Goal: Information Seeking & Learning: Learn about a topic

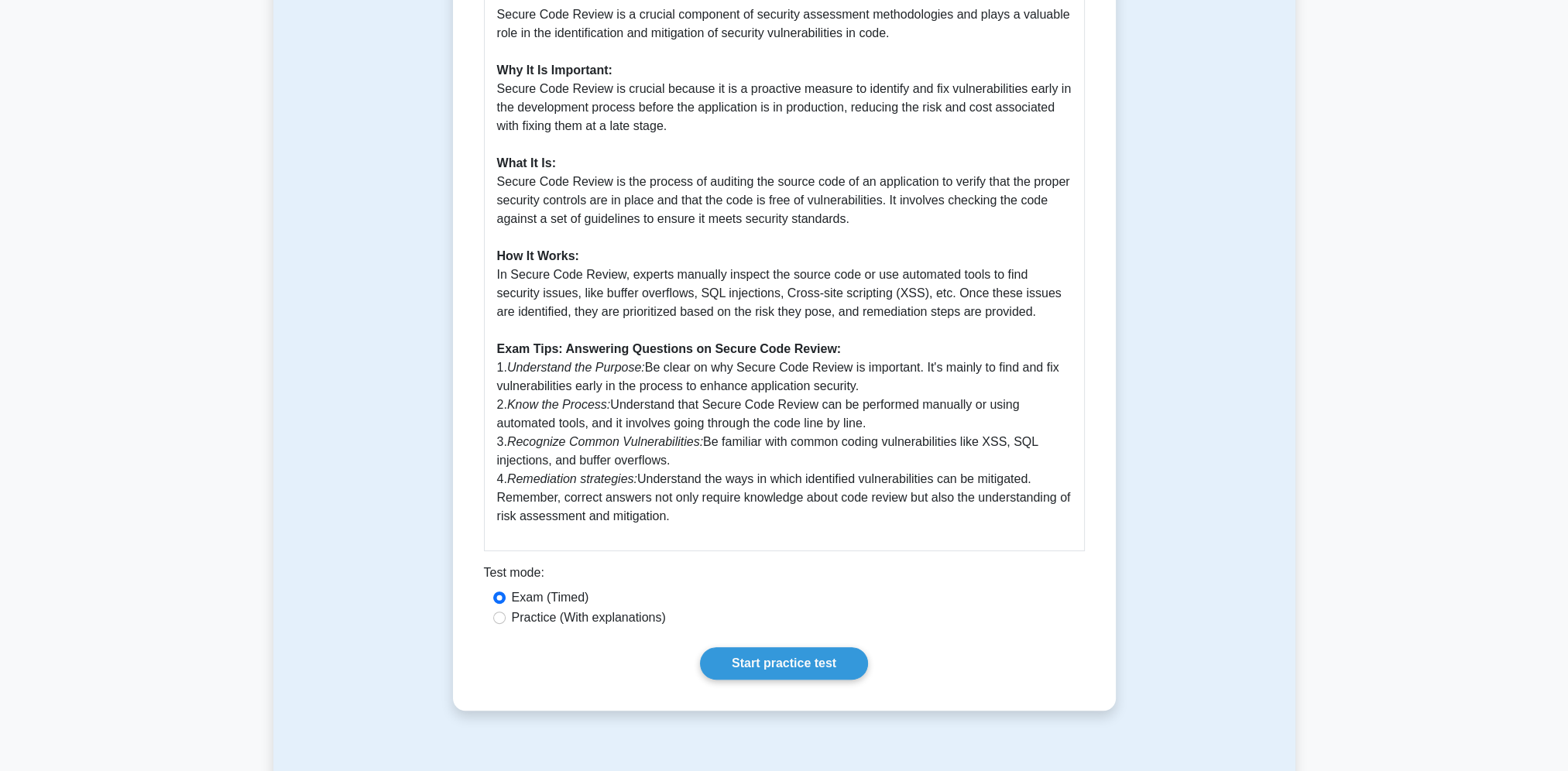
scroll to position [490, 0]
click at [508, 622] on div "Practice (With explanations)" at bounding box center [784, 616] width 582 height 19
click at [500, 616] on input "Practice (With explanations)" at bounding box center [499, 615] width 12 height 12
radio input "true"
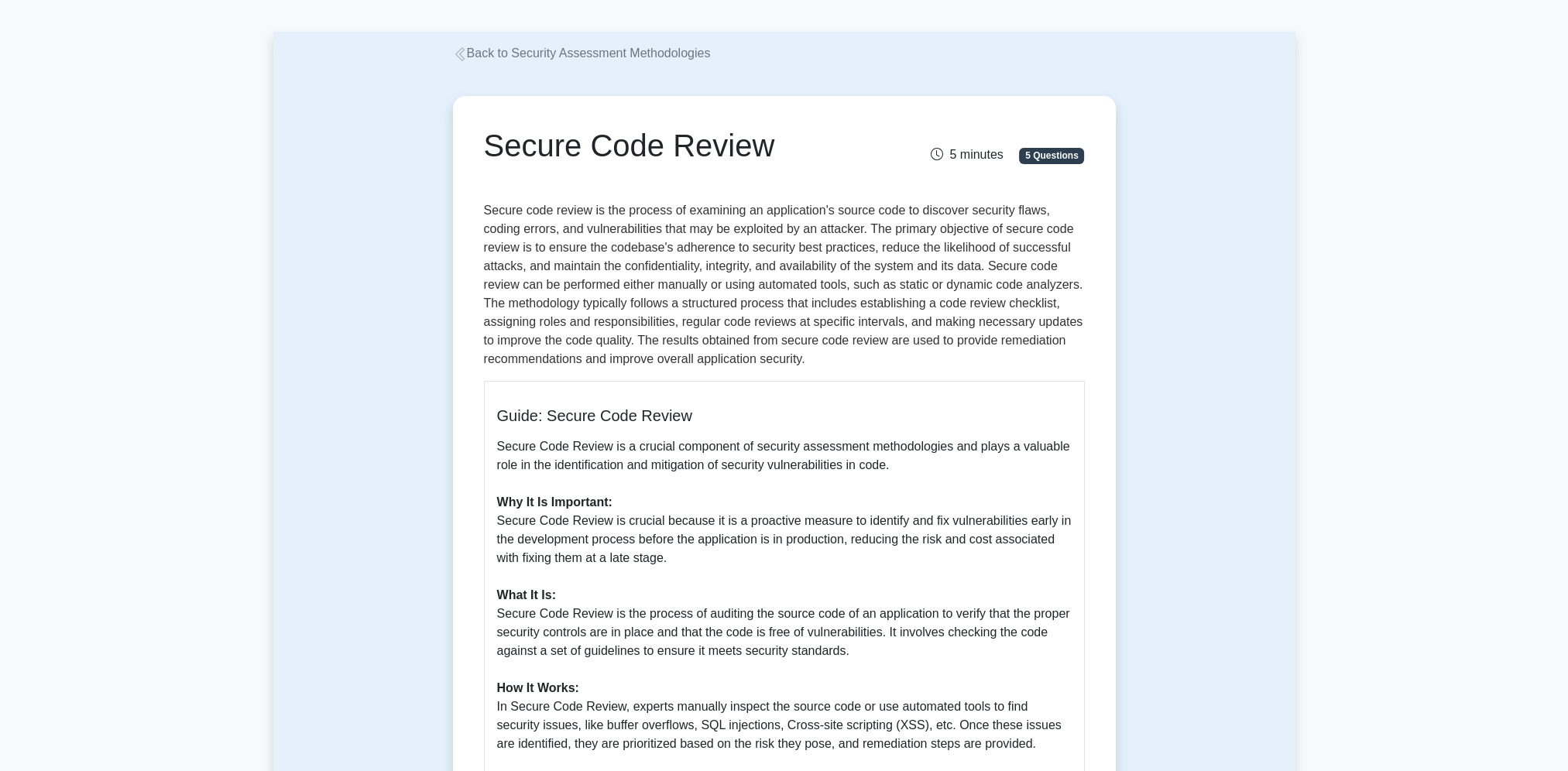
scroll to position [0, 0]
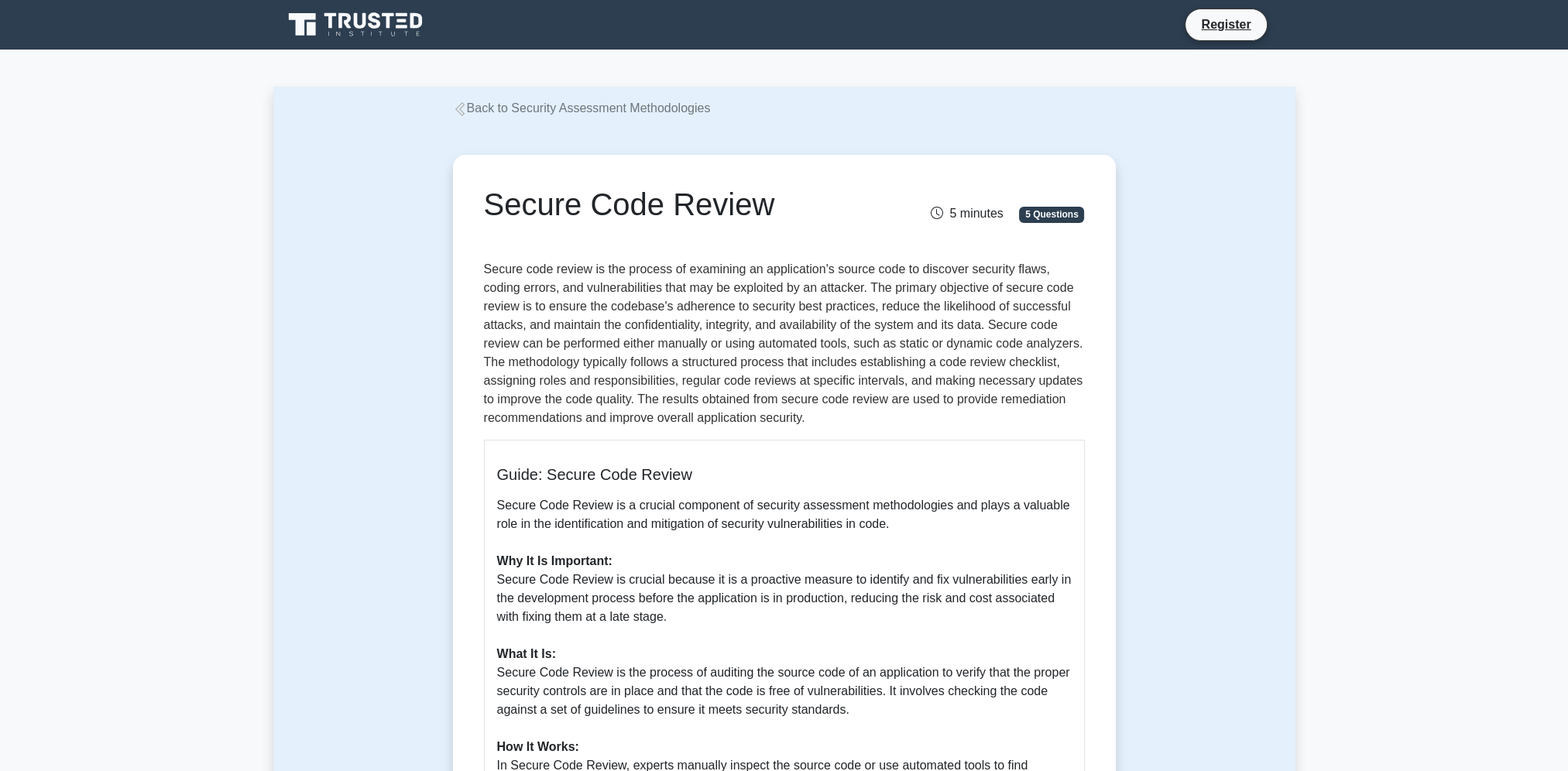
click at [545, 115] on link "Back to Security Assessment Methodologies" at bounding box center [581, 108] width 258 height 13
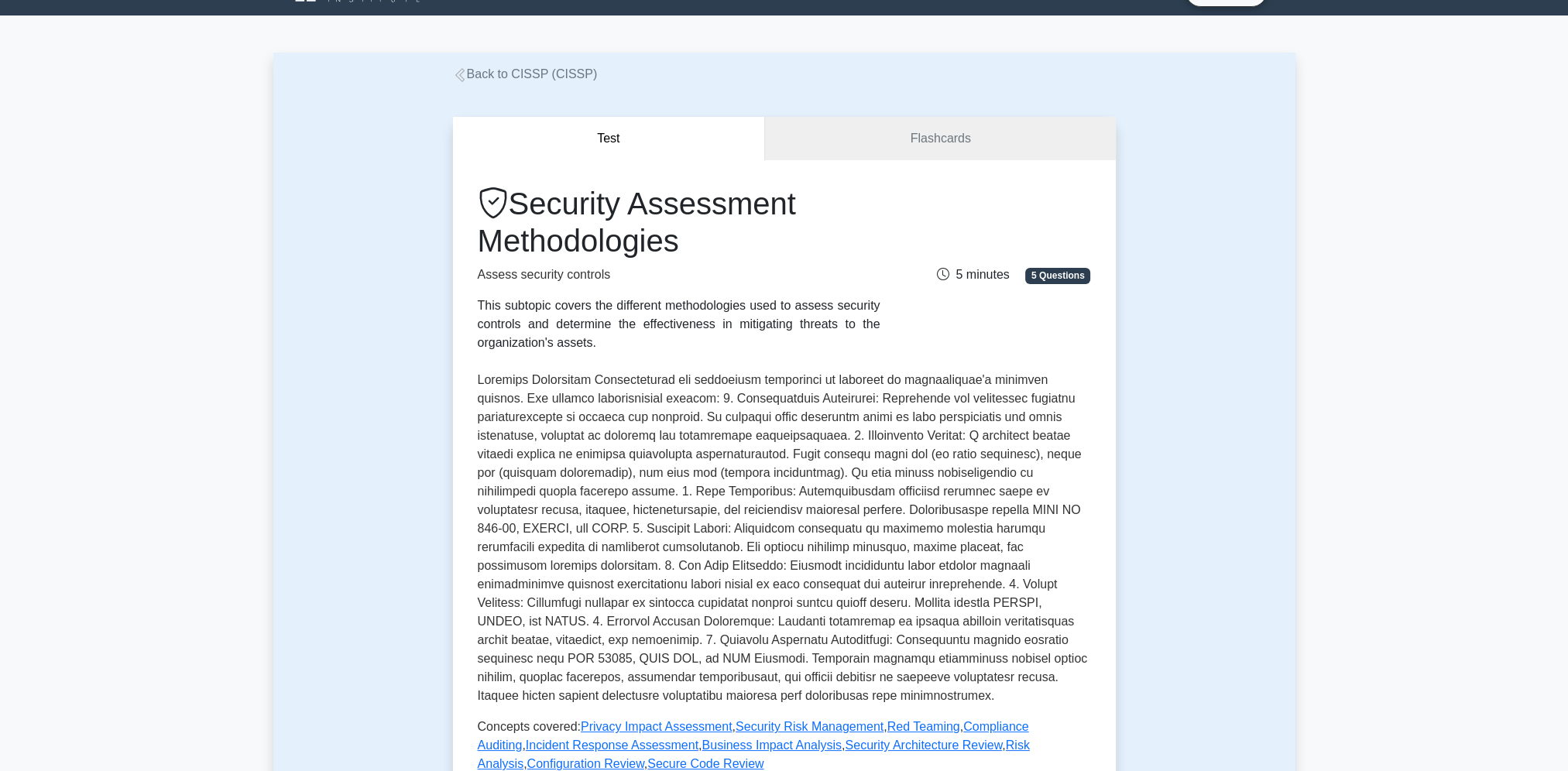
scroll to position [19, 0]
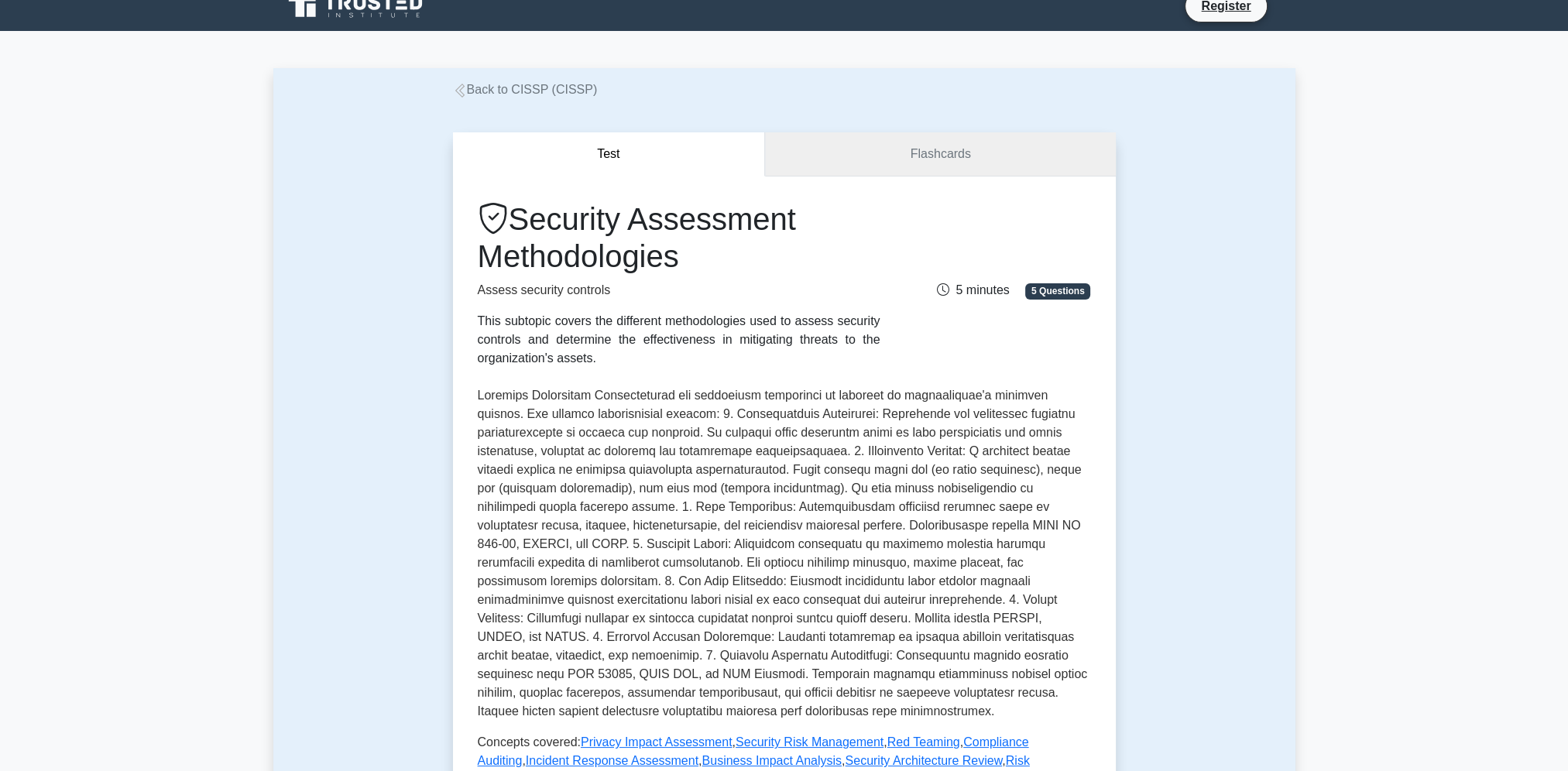
click at [919, 151] on link "Flashcards" at bounding box center [940, 154] width 350 height 44
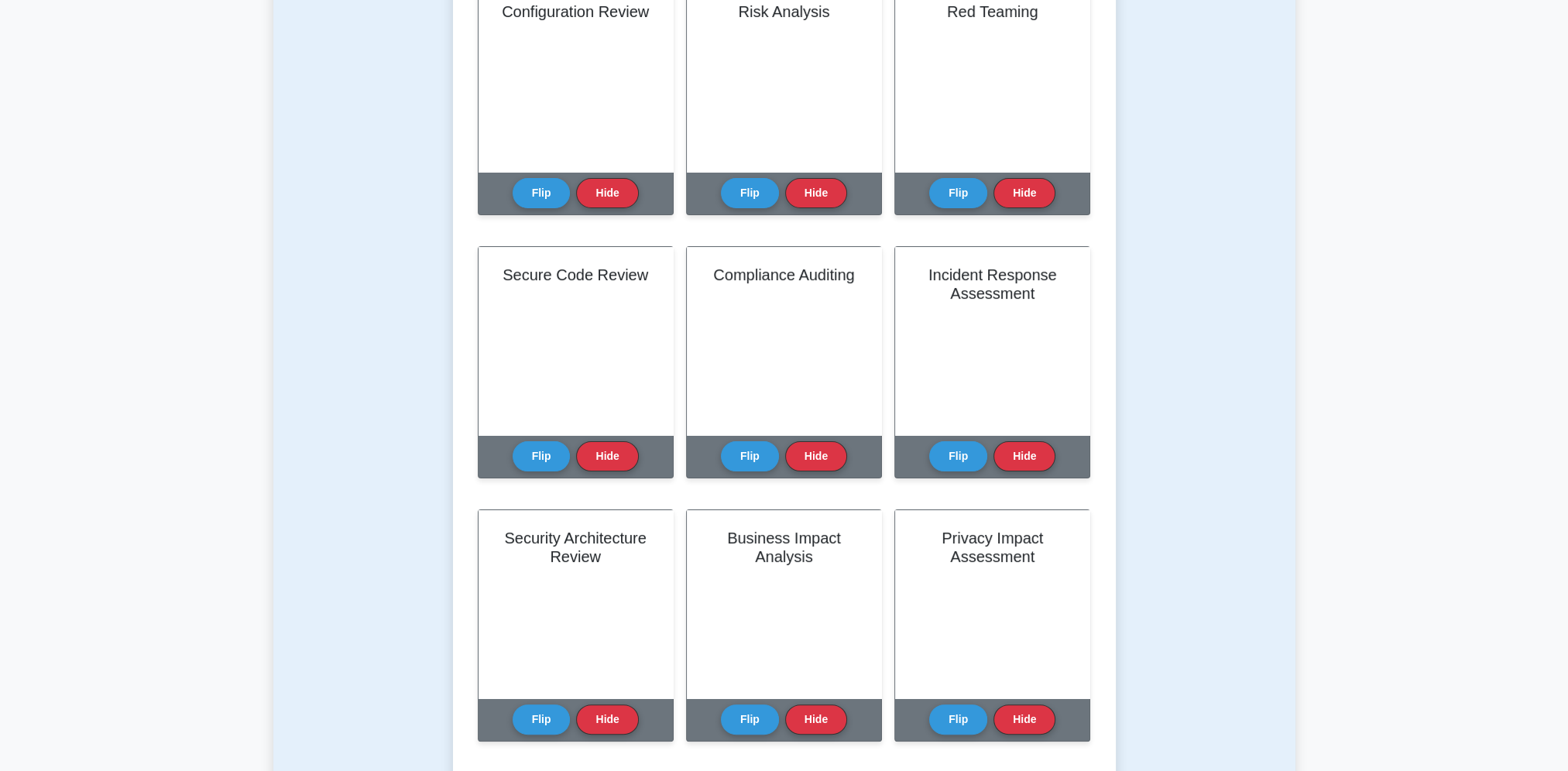
scroll to position [539, 0]
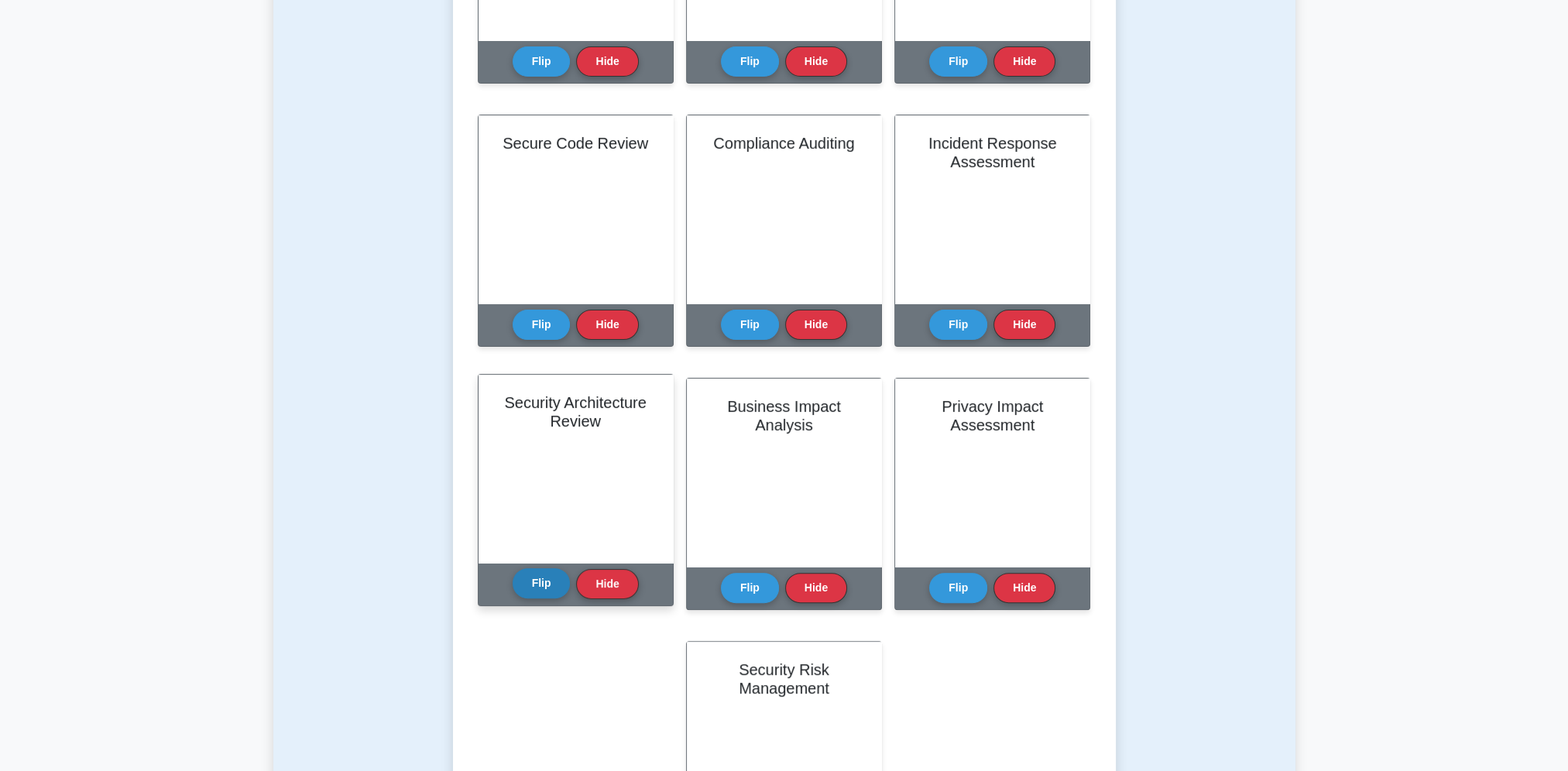
click at [533, 582] on button "Flip" at bounding box center [541, 584] width 58 height 30
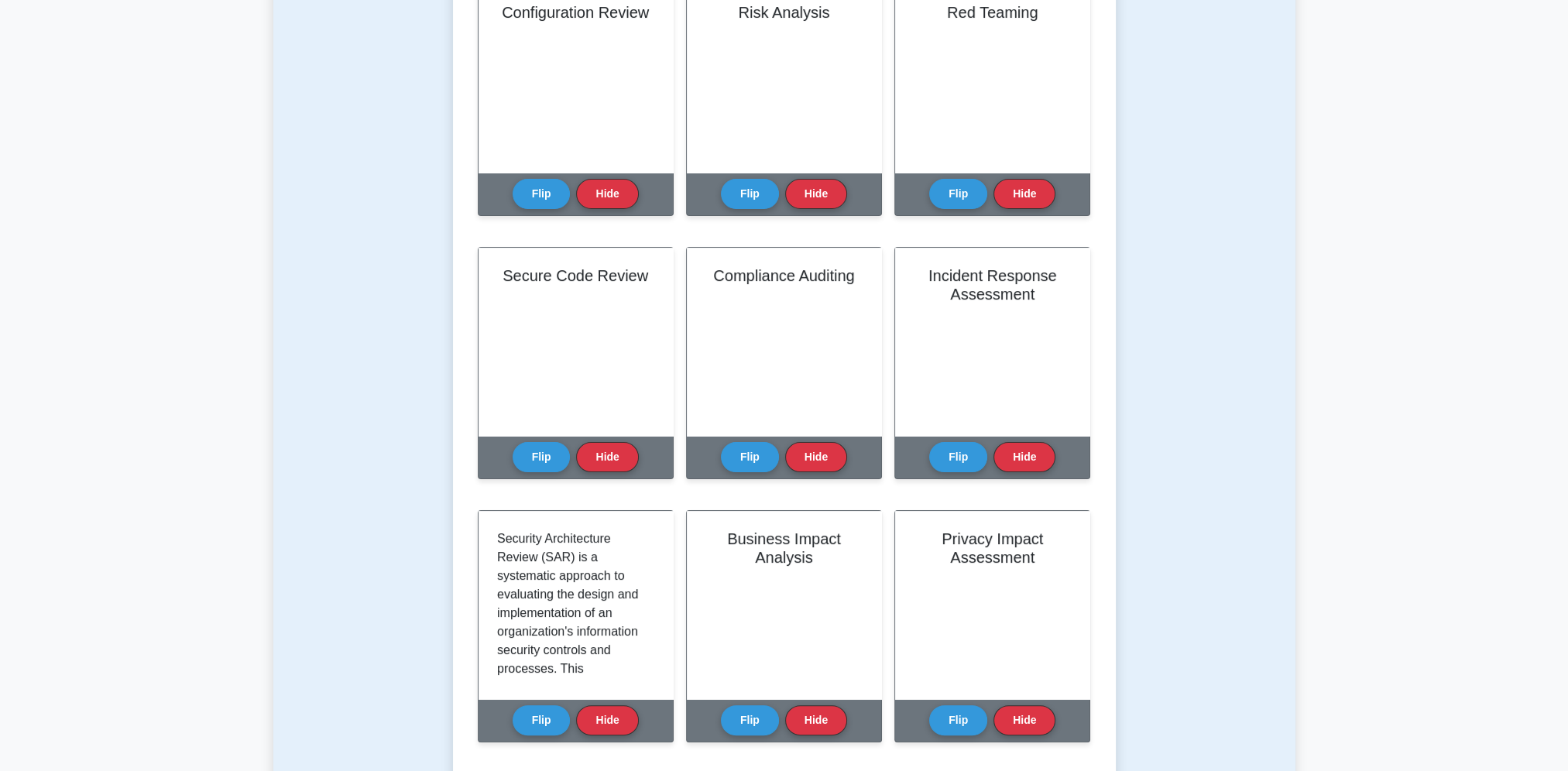
scroll to position [0, 0]
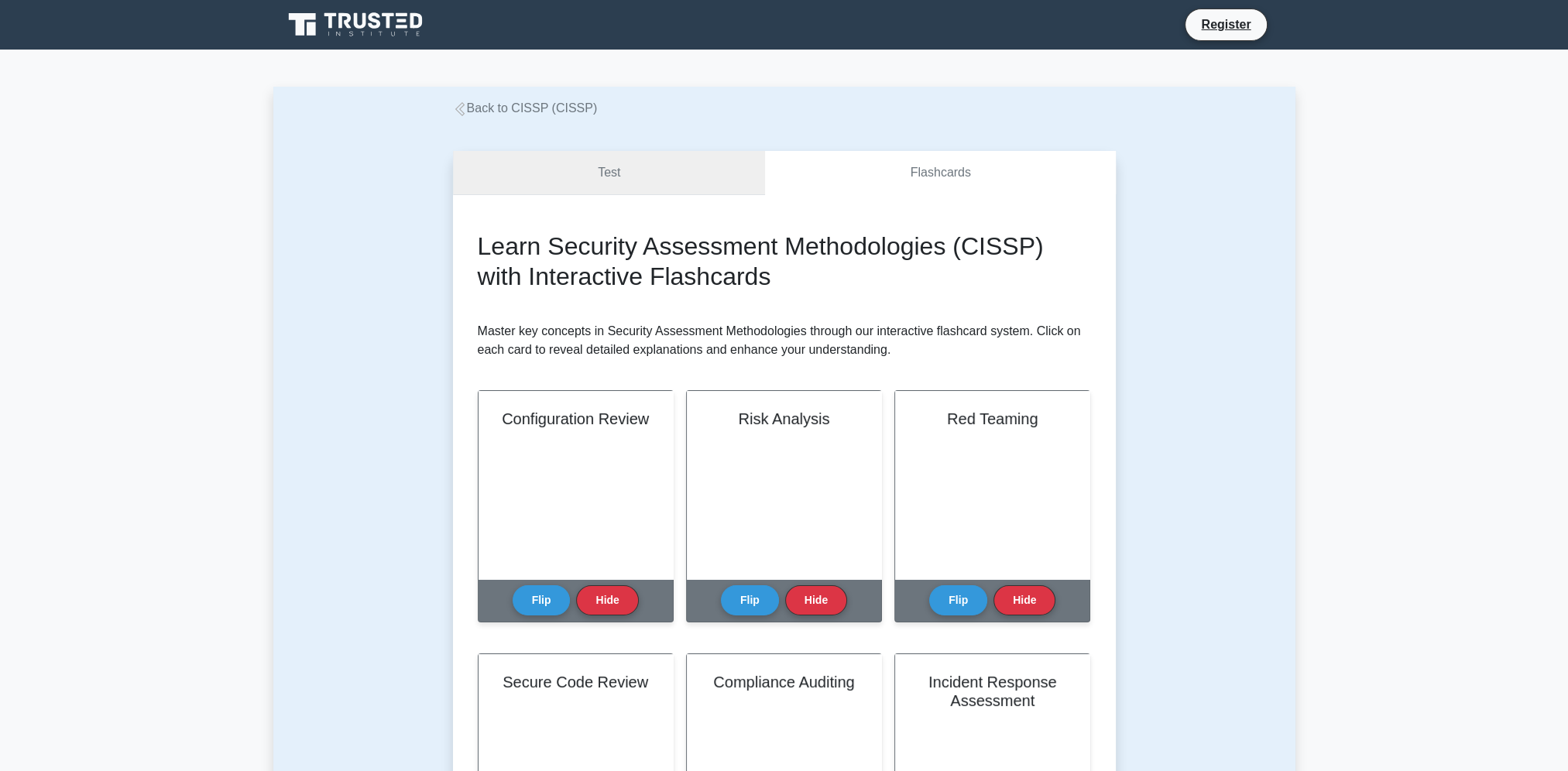
click at [709, 152] on link "Test" at bounding box center [609, 173] width 313 height 44
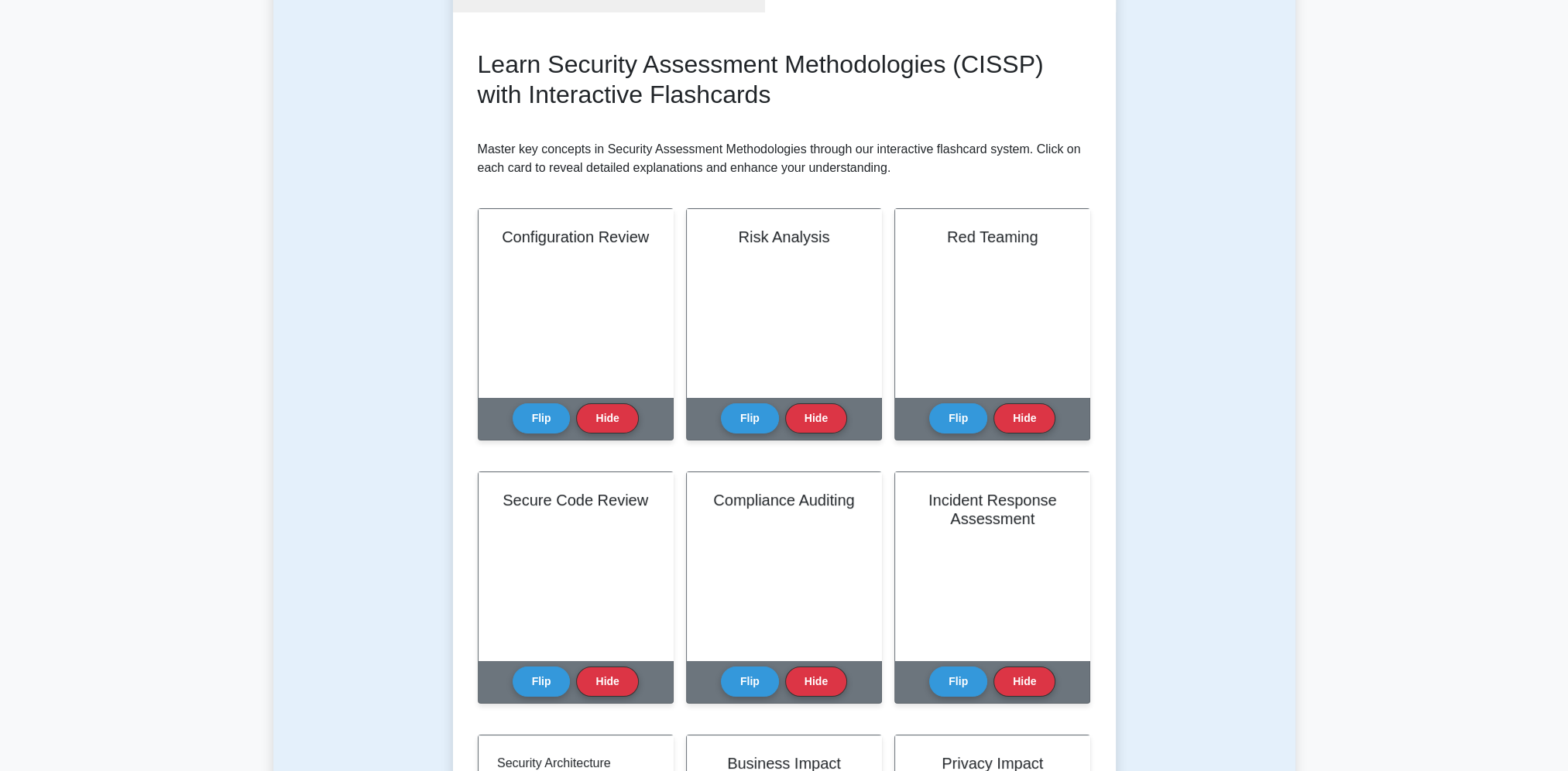
scroll to position [185, 0]
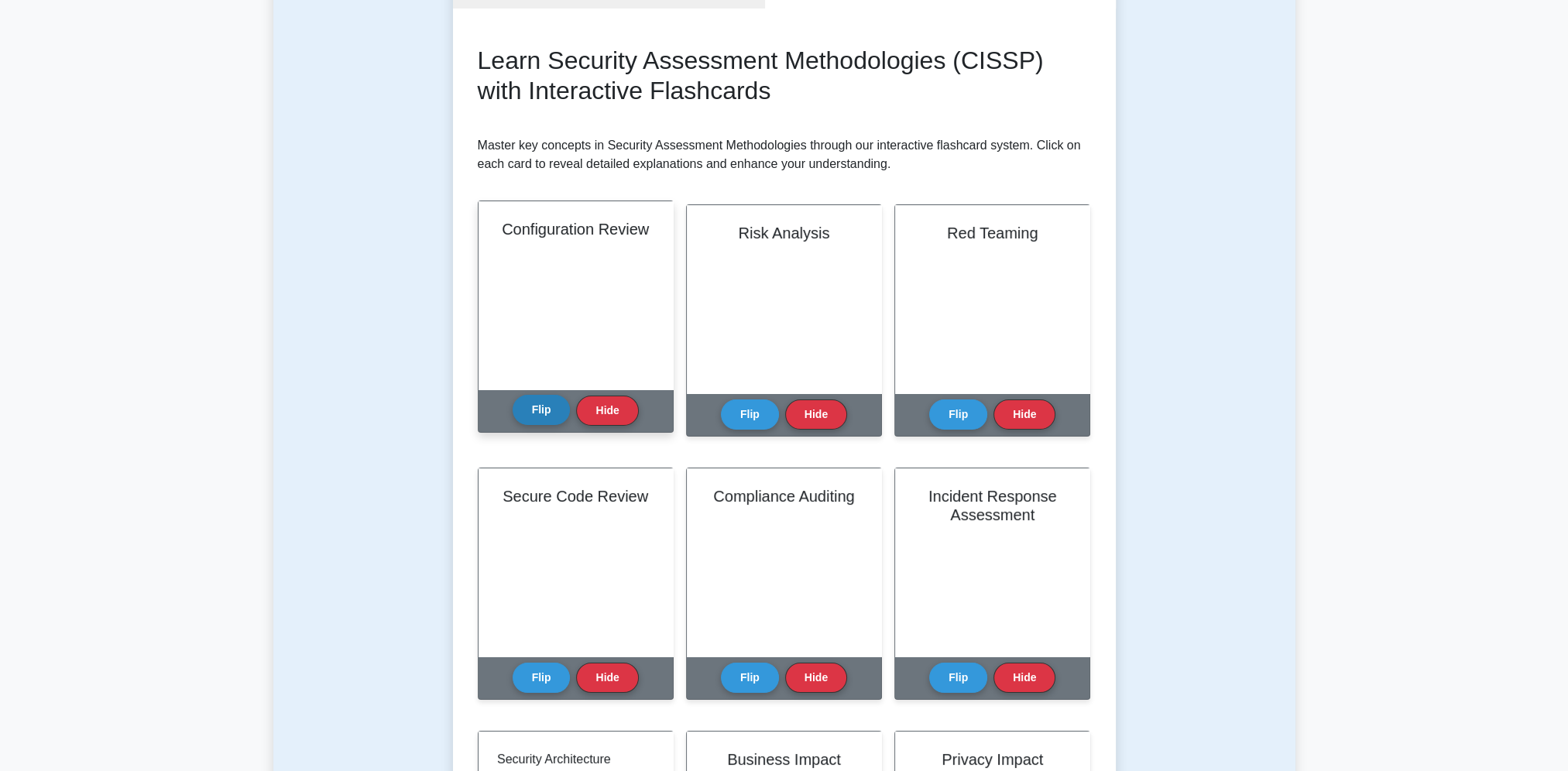
click at [527, 410] on button "Flip" at bounding box center [541, 410] width 58 height 30
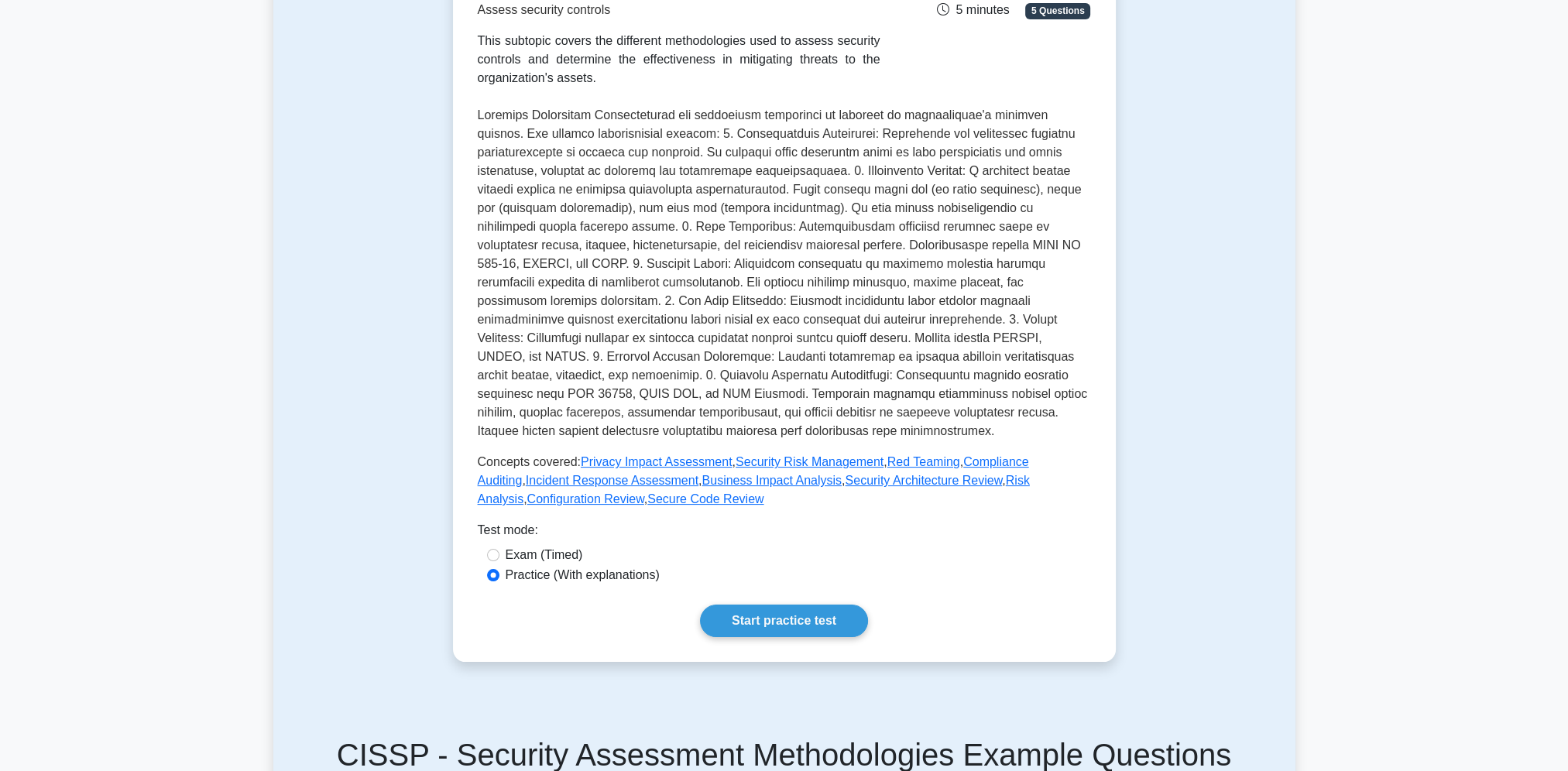
scroll to position [303, 0]
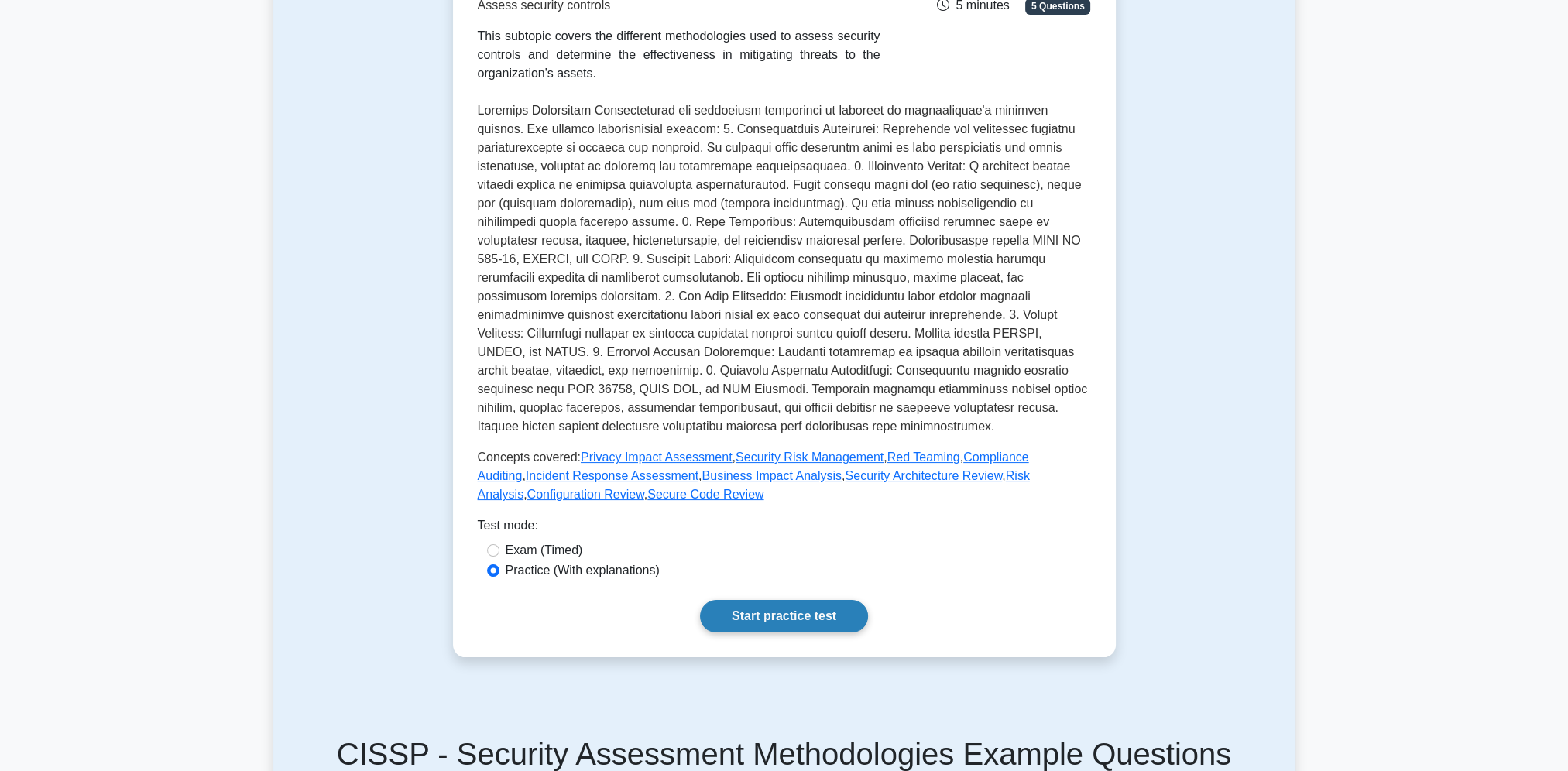
click at [737, 600] on link "Start practice test" at bounding box center [784, 616] width 168 height 32
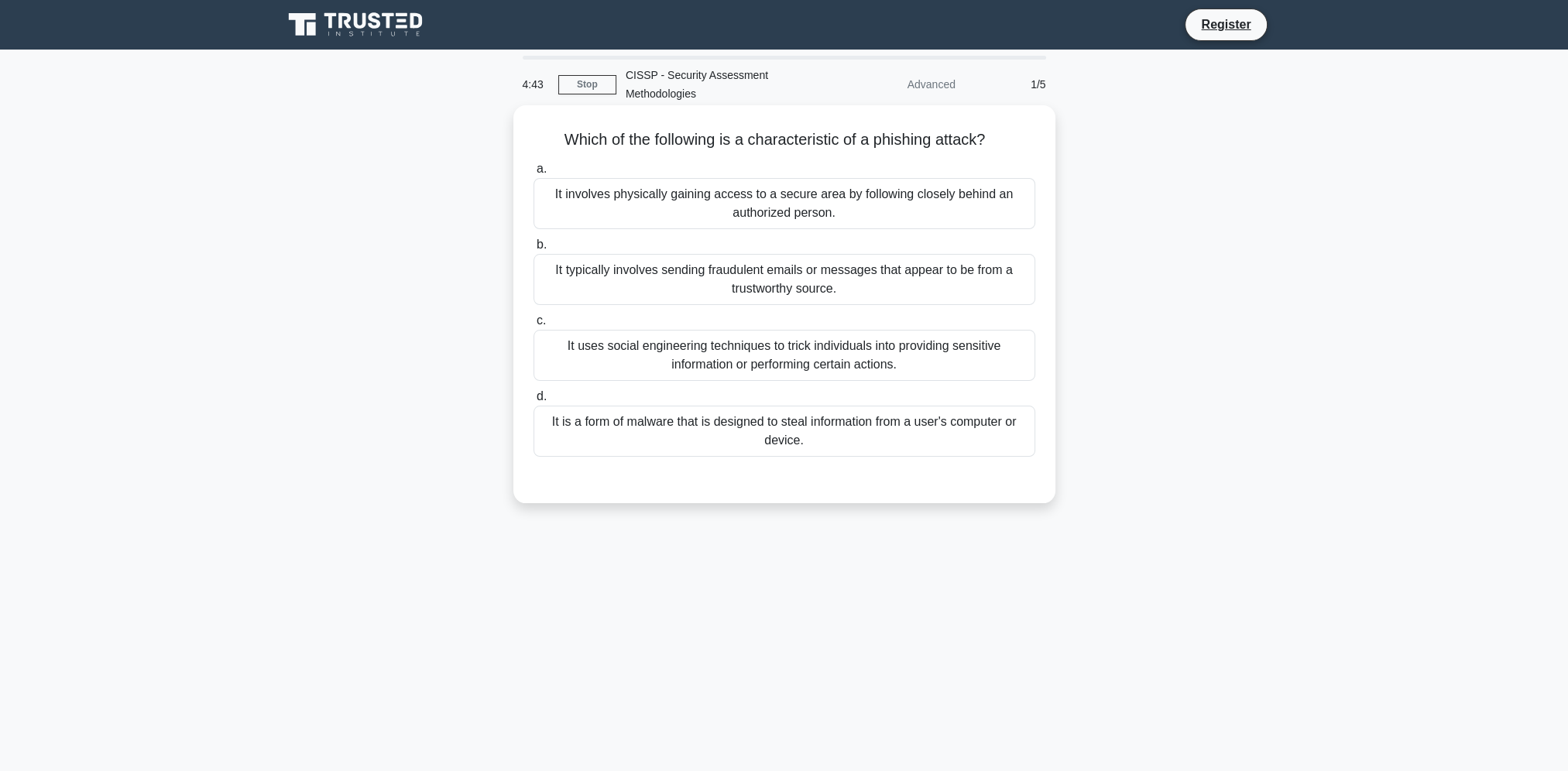
click at [774, 280] on div "It typically involves sending fraudulent emails or messages that appear to be f…" at bounding box center [784, 279] width 502 height 51
click at [533, 250] on input "b. It typically involves sending fraudulent emails or messages that appear to b…" at bounding box center [533, 244] width 0 height 10
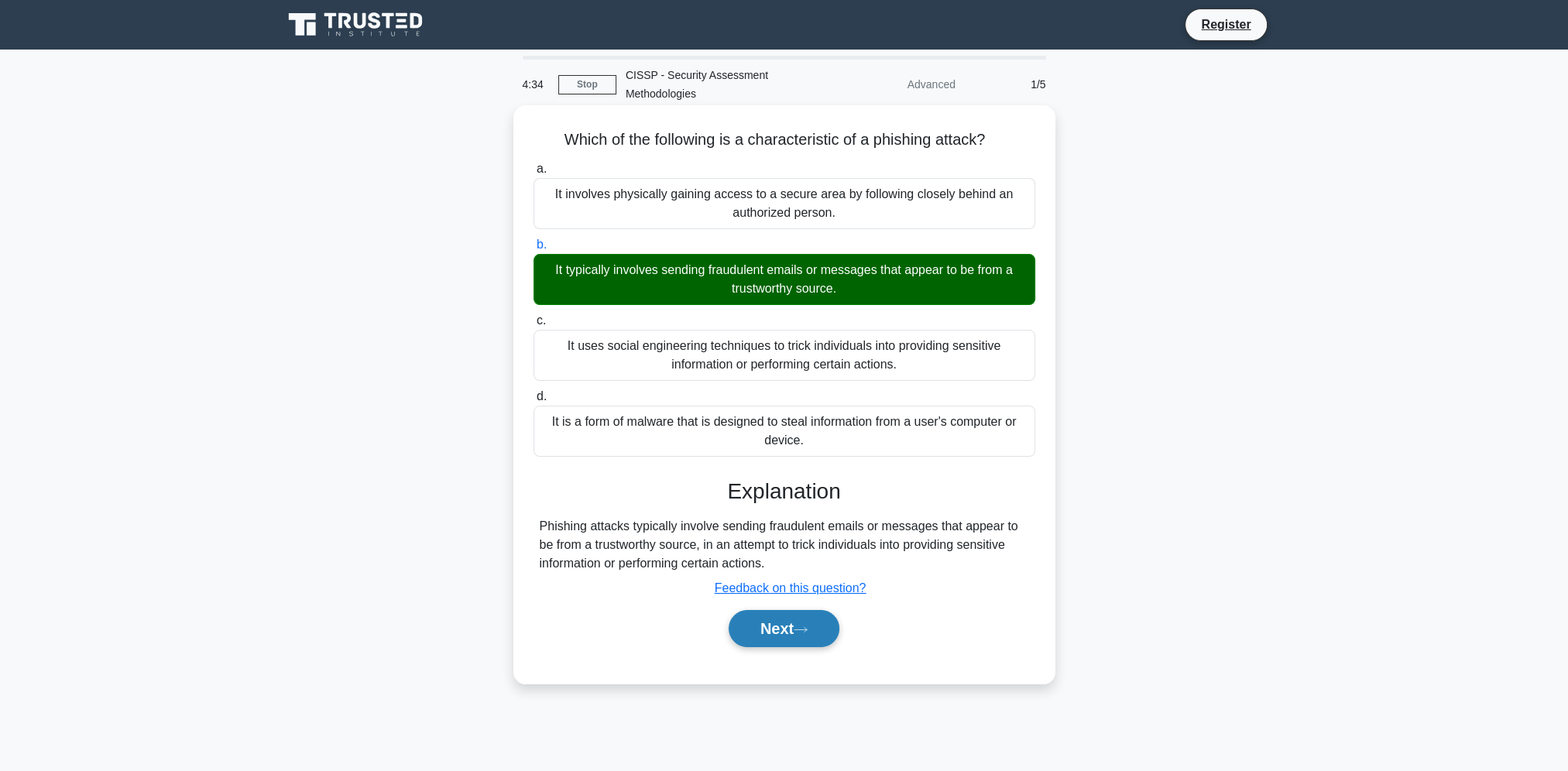
click at [762, 637] on button "Next" at bounding box center [784, 628] width 110 height 37
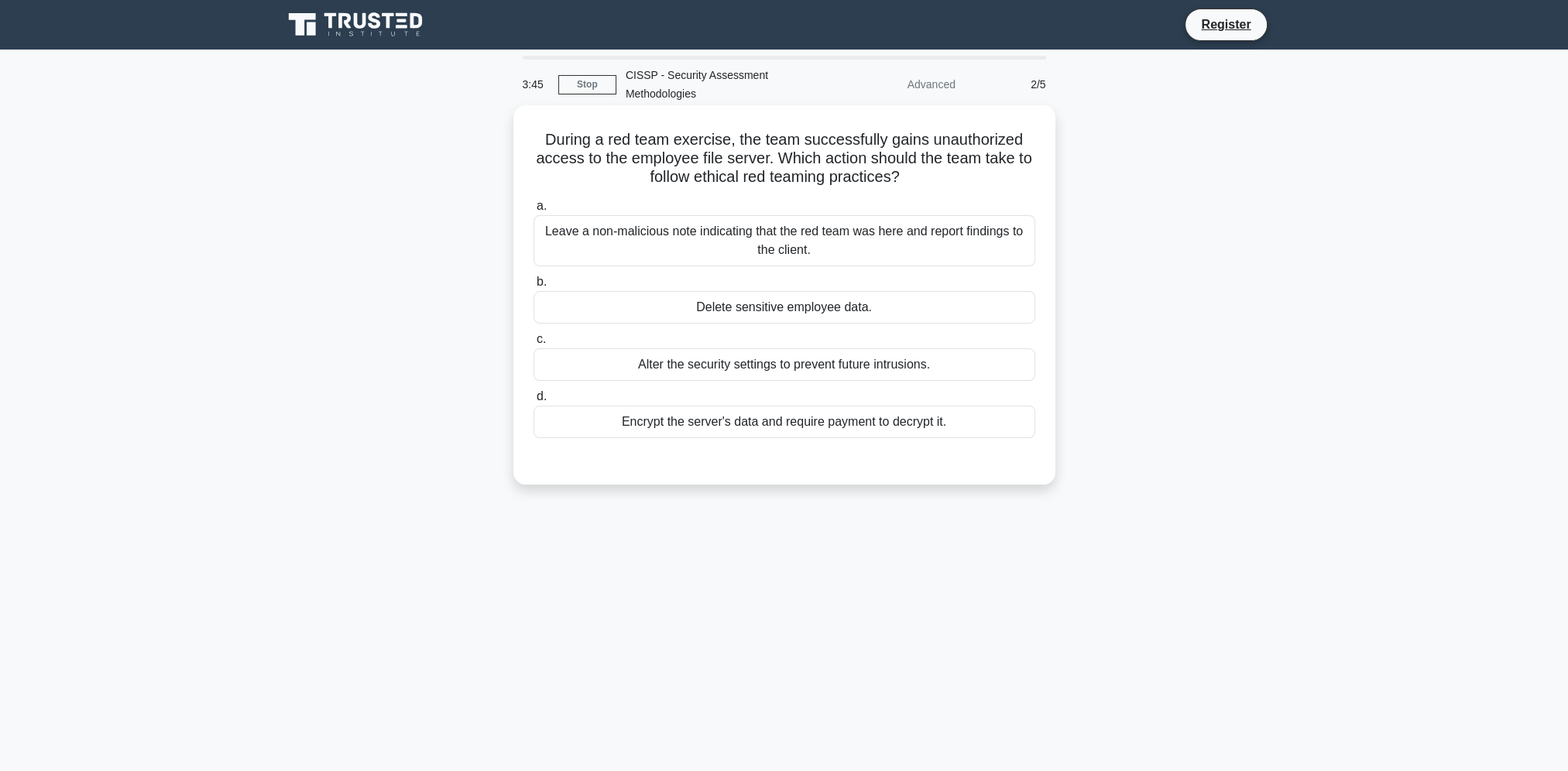
click at [837, 242] on div "Leave a non-malicious note indicating that the red team was here and report fin…" at bounding box center [784, 241] width 502 height 51
click at [533, 211] on input "a. Leave a non-malicious note indicating that the red team was here and report …" at bounding box center [533, 206] width 0 height 10
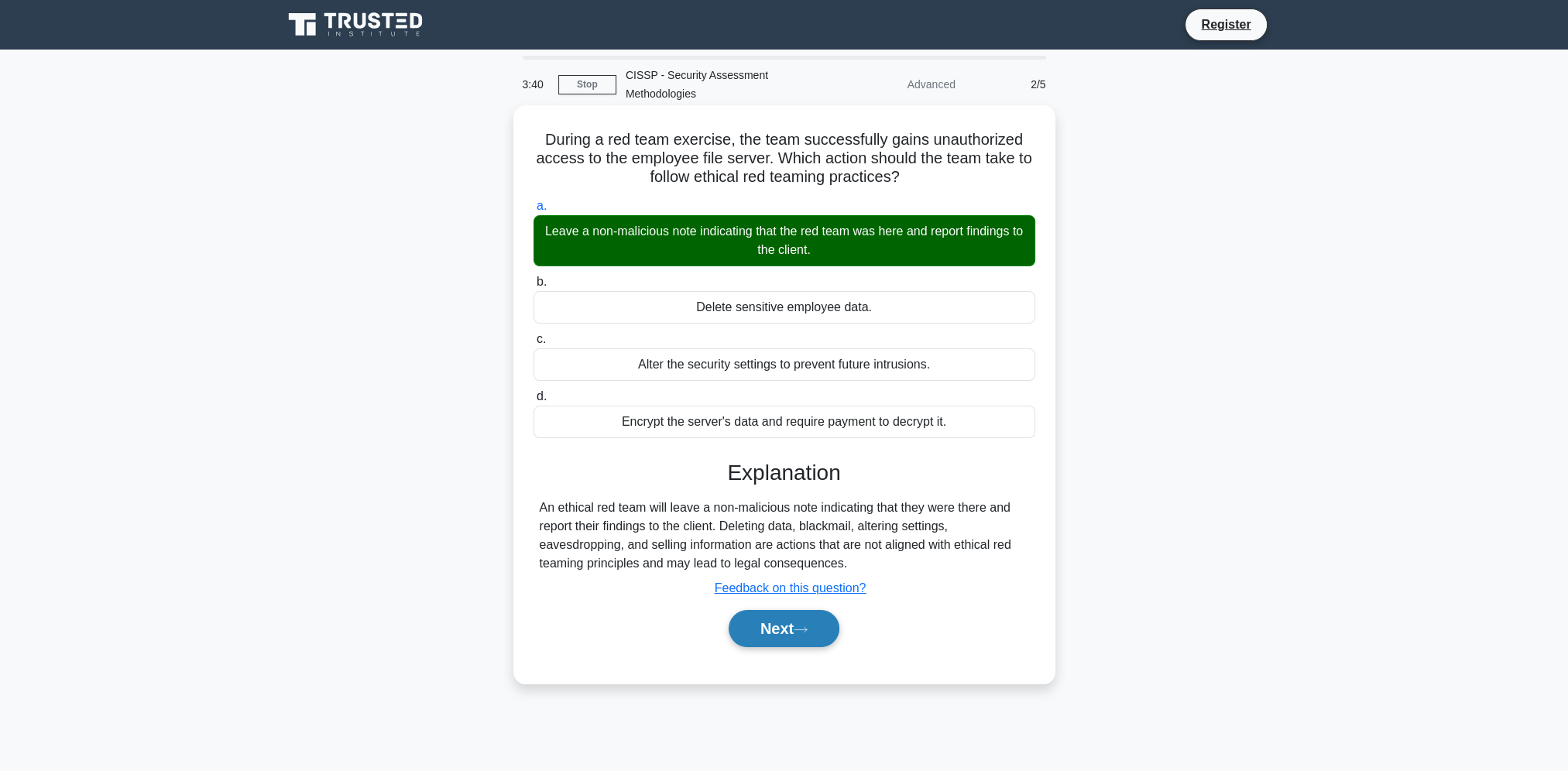
click at [784, 623] on button "Next" at bounding box center [784, 628] width 110 height 37
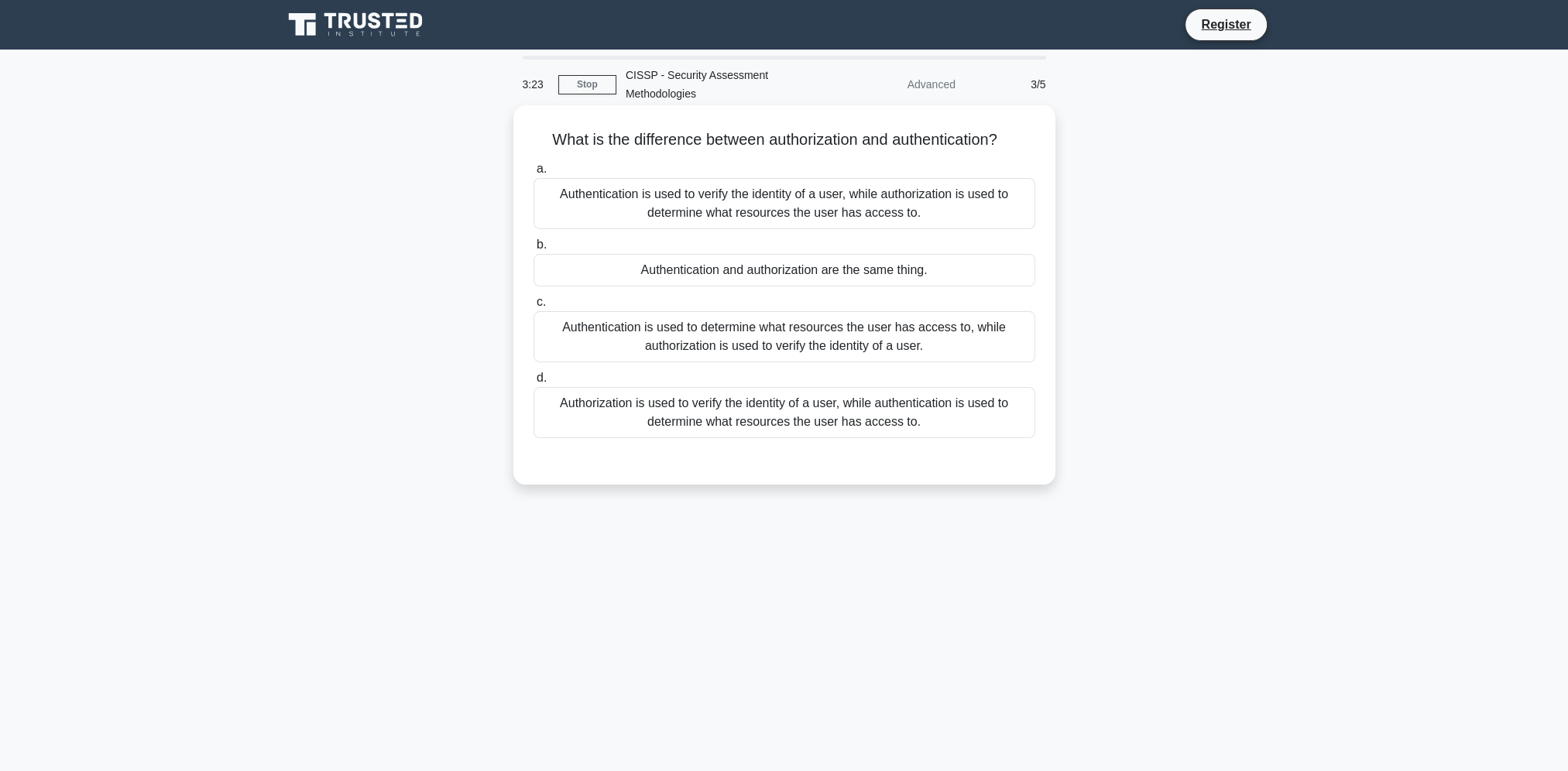
click at [903, 199] on div "Authentication is used to verify the identity of a user, while authorization is…" at bounding box center [784, 203] width 502 height 51
click at [533, 174] on input "a. Authentication is used to verify the identity of a user, while authorization…" at bounding box center [533, 169] width 0 height 10
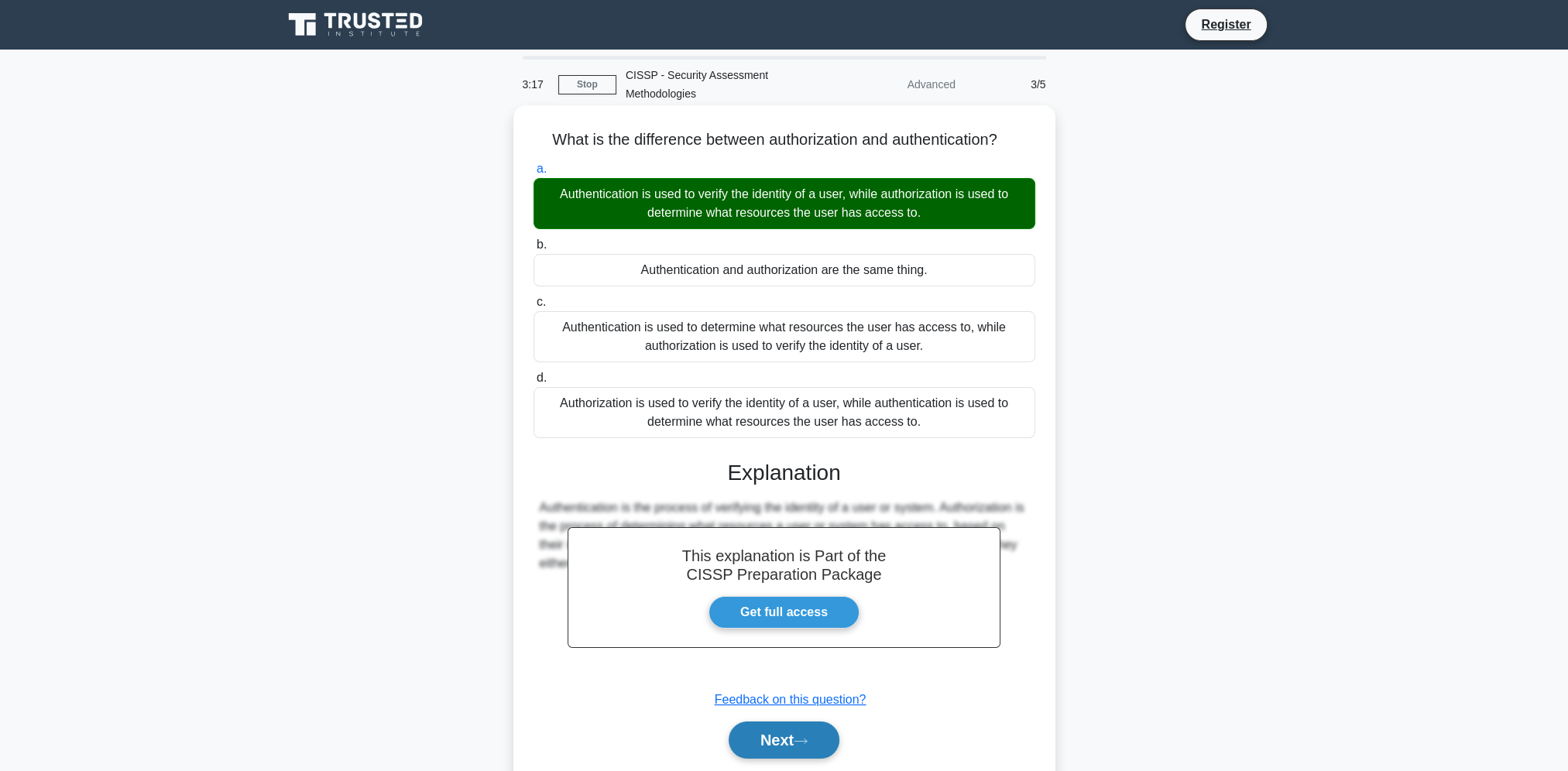
click at [749, 724] on button "Next" at bounding box center [784, 740] width 110 height 37
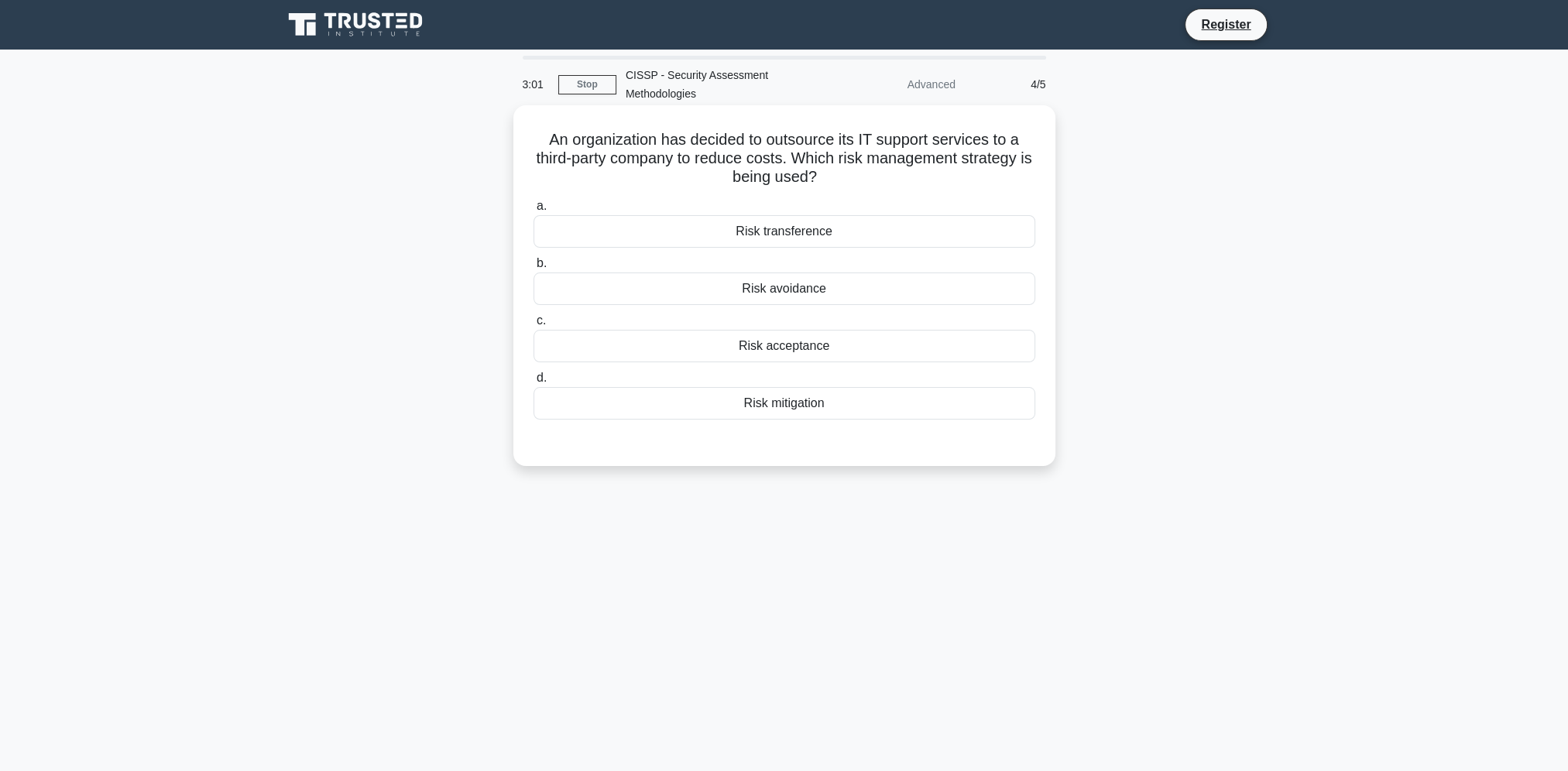
click at [852, 234] on div "Risk transference" at bounding box center [784, 231] width 502 height 32
click at [533, 211] on input "a. Risk transference" at bounding box center [533, 206] width 0 height 10
